Goal: Use online tool/utility: Utilize a website feature to perform a specific function

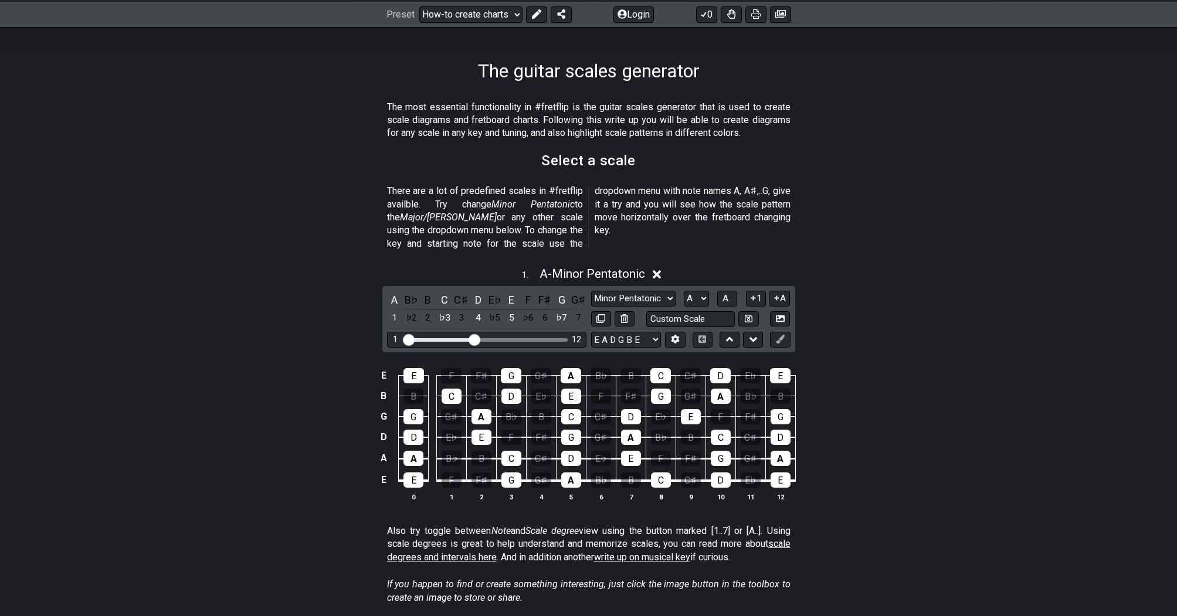
scroll to position [163, 0]
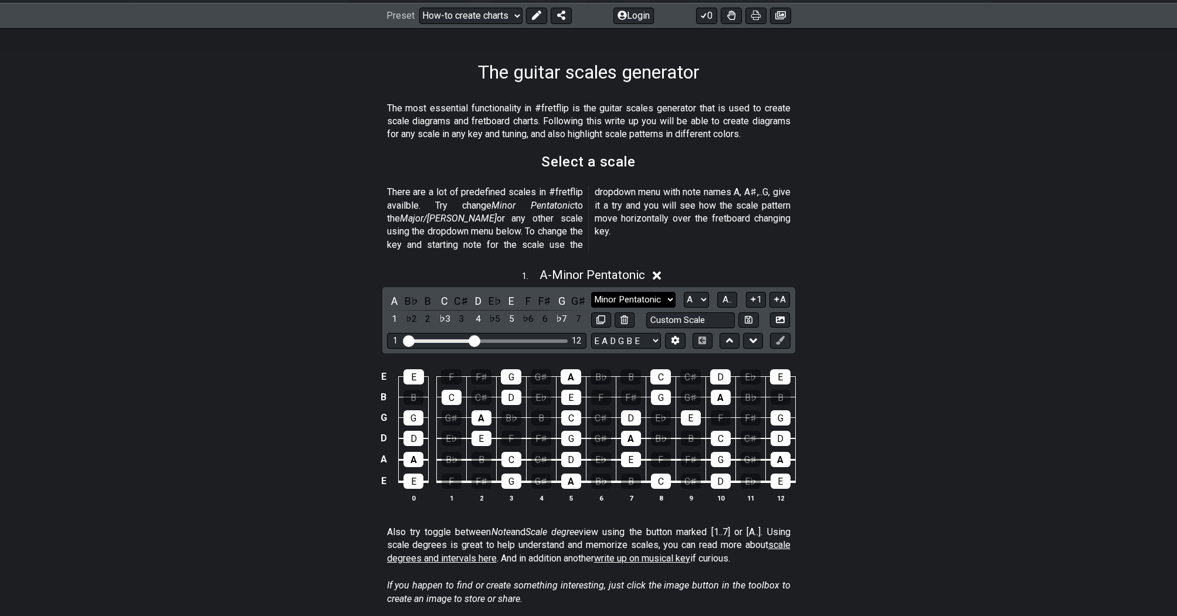
select select "New Scale"
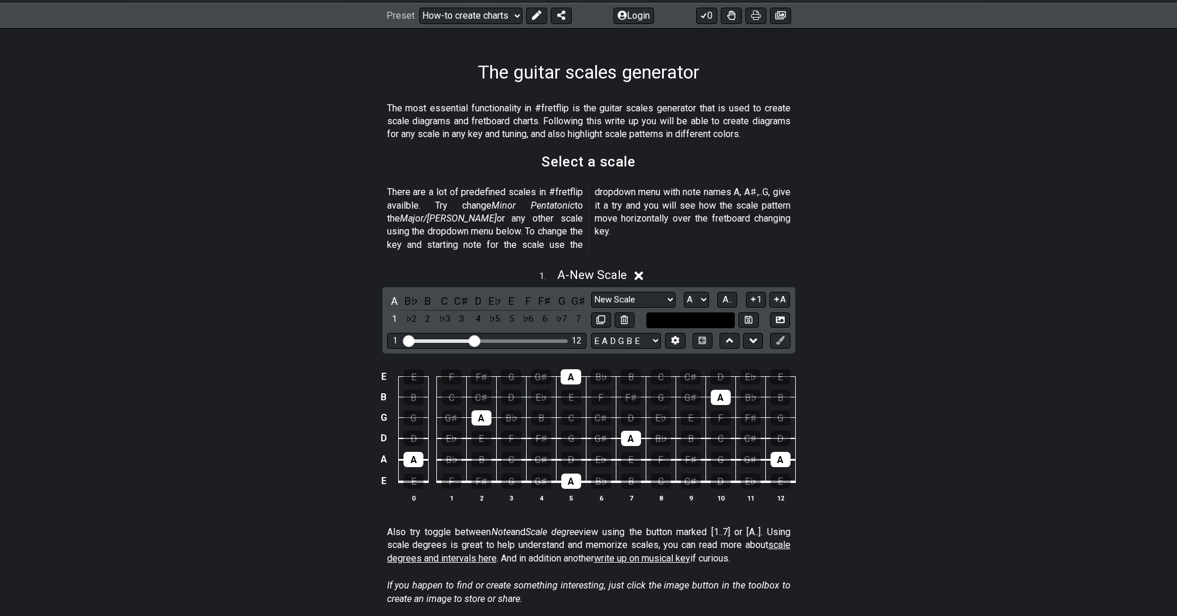
click at [667, 313] on input "text" at bounding box center [690, 321] width 89 height 16
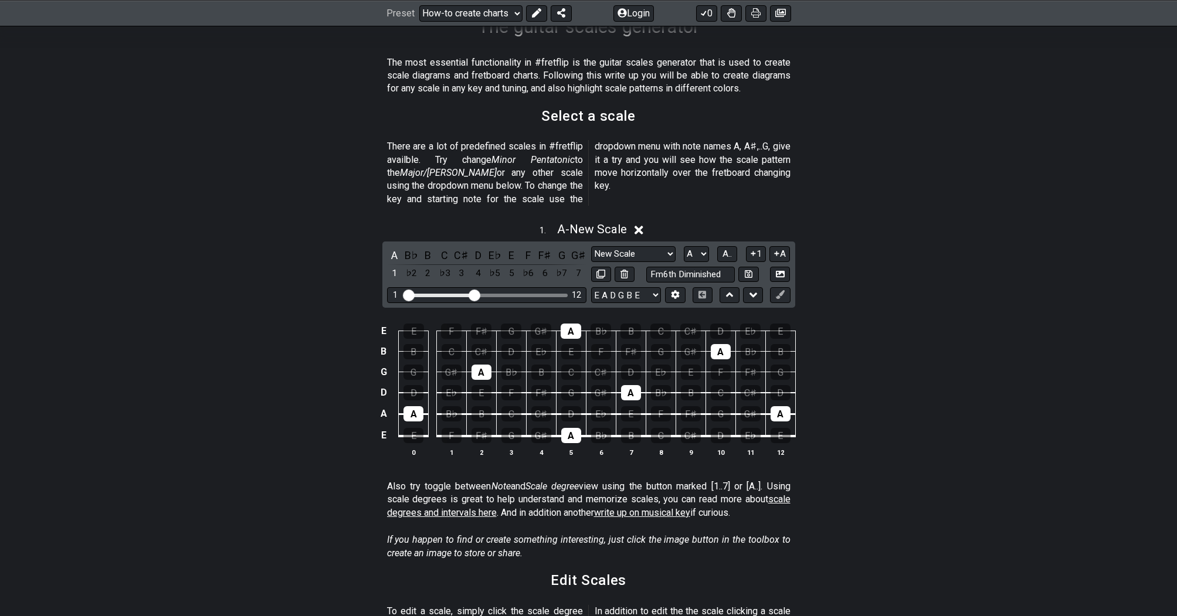
scroll to position [205, 0]
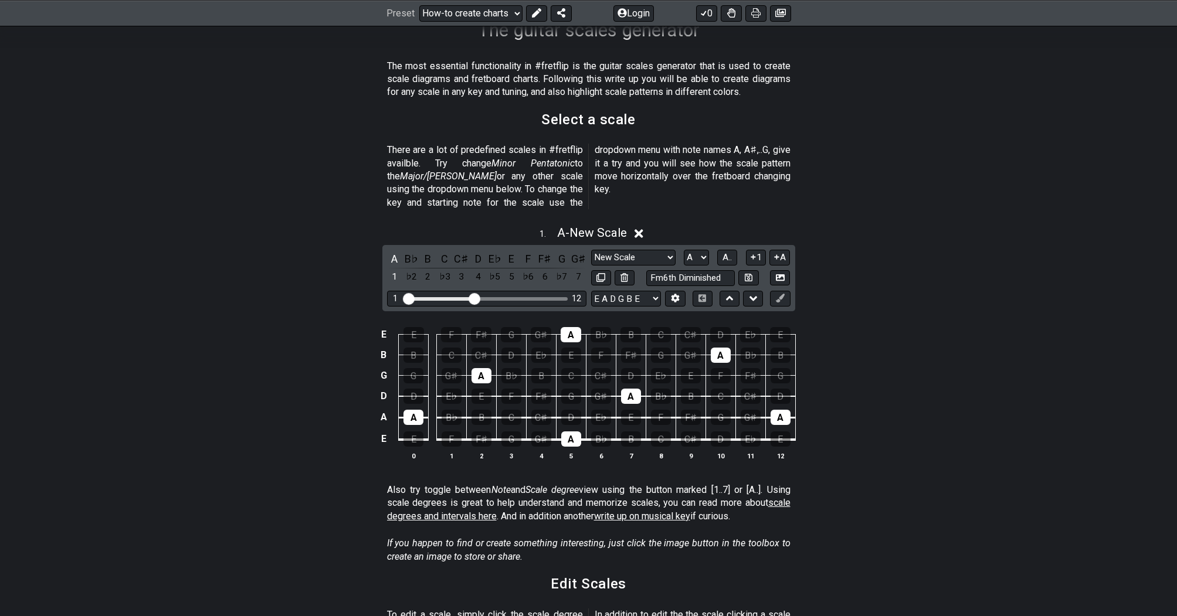
type input "Fm6th Diminished"
click at [848, 294] on div "1 . A - New Scale A B♭ B C C♯ D E♭ E F F♯ G G♯ 1 ♭2 2 ♭3 3 4 ♭5 5 ♭6 6 ♭7 7 Min…" at bounding box center [588, 348] width 915 height 258
click at [481, 368] on div "A" at bounding box center [481, 375] width 20 height 15
click at [409, 410] on div "A" at bounding box center [413, 417] width 20 height 15
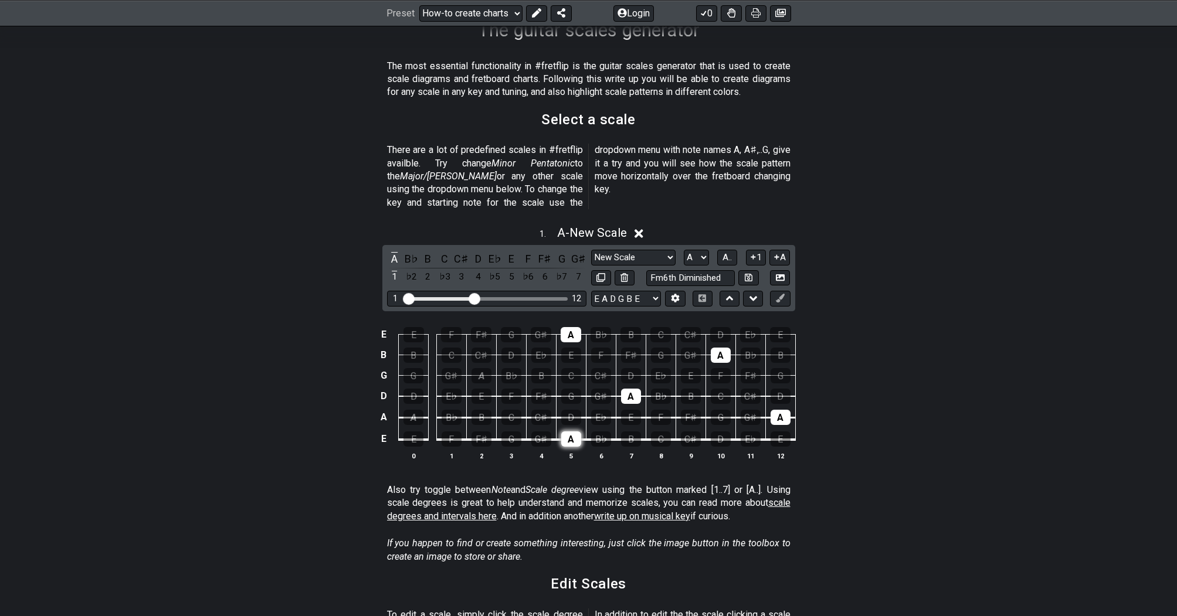
click at [565, 432] on div "A" at bounding box center [571, 439] width 20 height 15
click at [629, 389] on div "A" at bounding box center [631, 396] width 20 height 15
click at [718, 348] on div "A" at bounding box center [721, 355] width 20 height 15
click at [784, 410] on div "A" at bounding box center [780, 417] width 20 height 15
click at [570, 327] on div "A" at bounding box center [571, 334] width 21 height 15
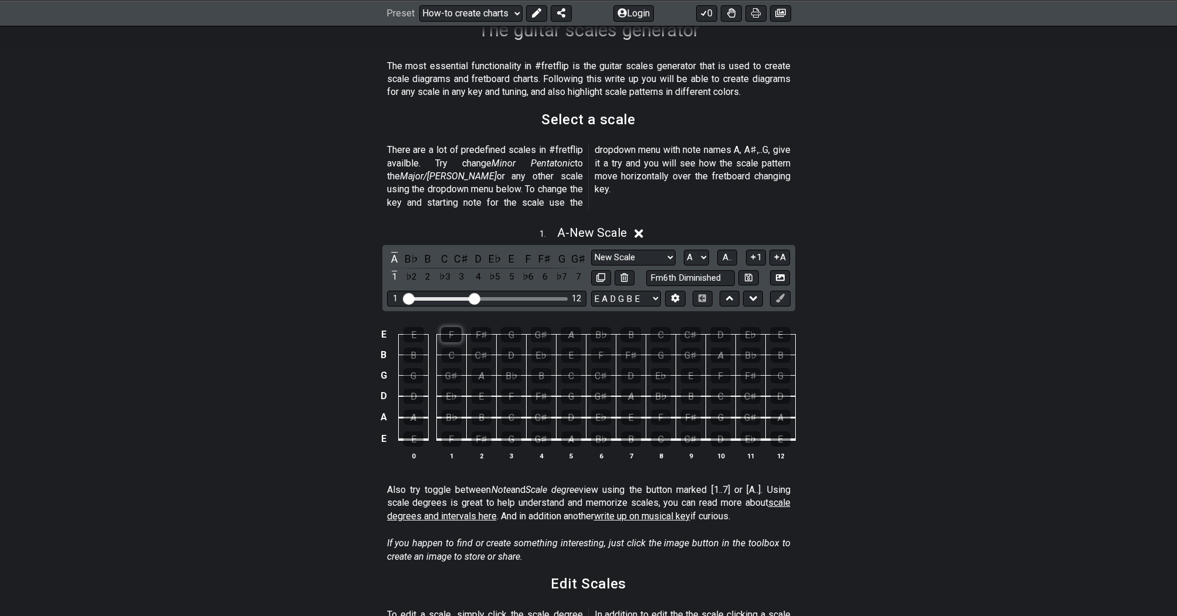
click at [449, 327] on div "F" at bounding box center [451, 334] width 21 height 15
click at [512, 327] on div "G" at bounding box center [511, 334] width 21 height 15
click at [542, 327] on div "G♯" at bounding box center [541, 334] width 21 height 15
